Goal: Transaction & Acquisition: Purchase product/service

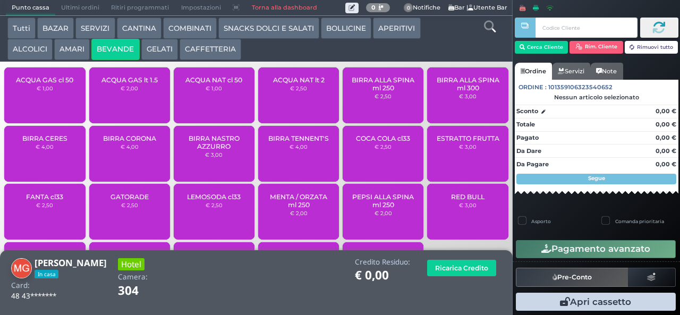
click at [59, 84] on span "ACQUA GAS cl 50" at bounding box center [44, 80] width 57 height 8
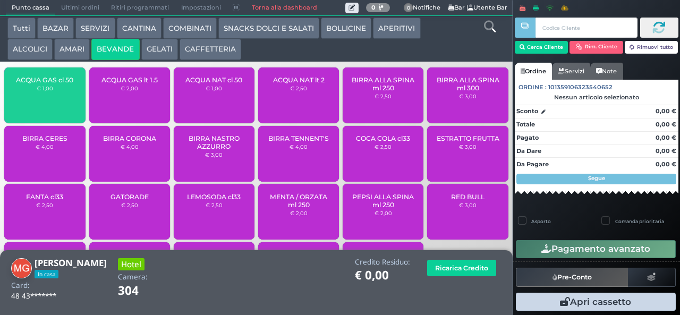
click at [60, 84] on span "ACQUA GAS cl 50" at bounding box center [44, 80] width 57 height 8
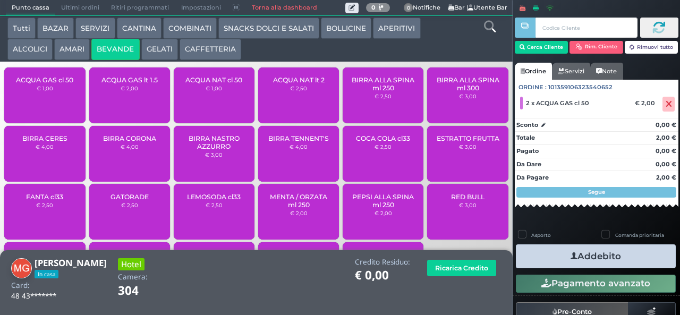
click at [591, 248] on button "Addebito" at bounding box center [596, 256] width 160 height 24
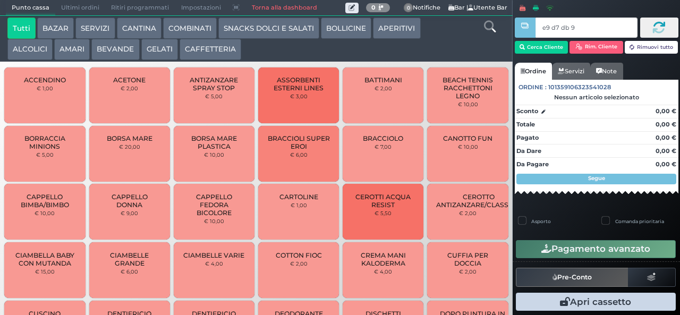
type input "e9 d7 db 94"
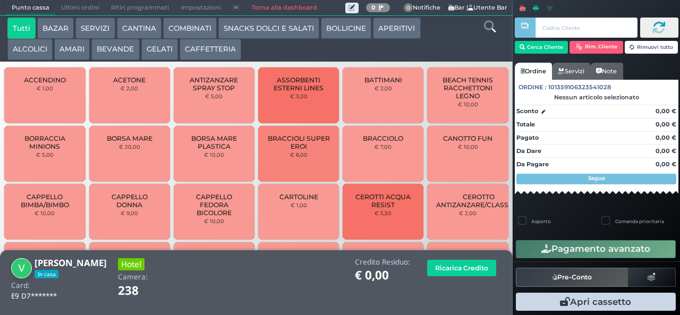
click at [206, 51] on button "CAFFETTERIA" at bounding box center [211, 49] width 62 height 21
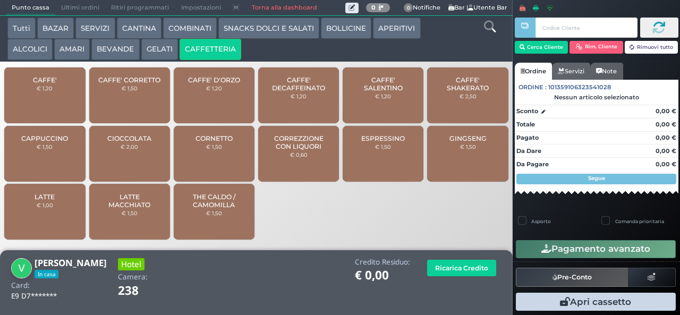
click at [56, 142] on span "CAPPUCCINO" at bounding box center [44, 138] width 47 height 8
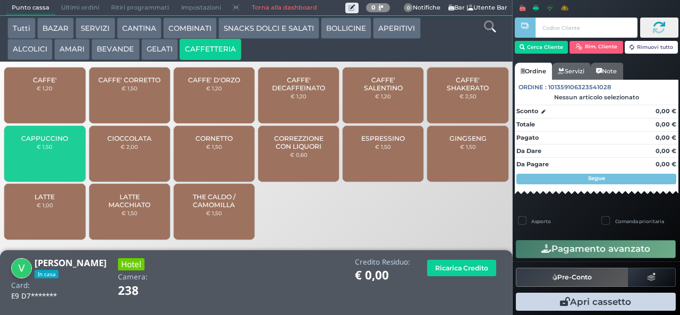
click at [51, 142] on span "CAPPUCCINO" at bounding box center [44, 138] width 47 height 8
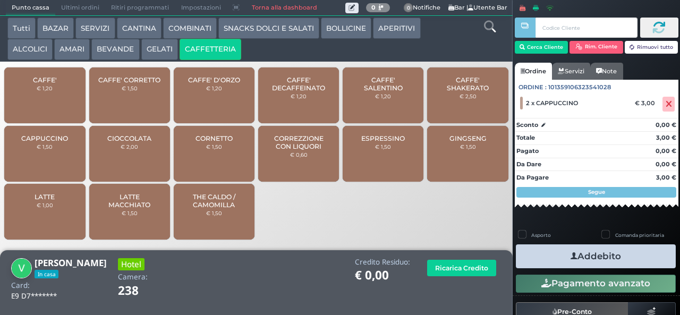
click at [571, 256] on icon "button" at bounding box center [574, 256] width 7 height 11
